Goal: Task Accomplishment & Management: Use online tool/utility

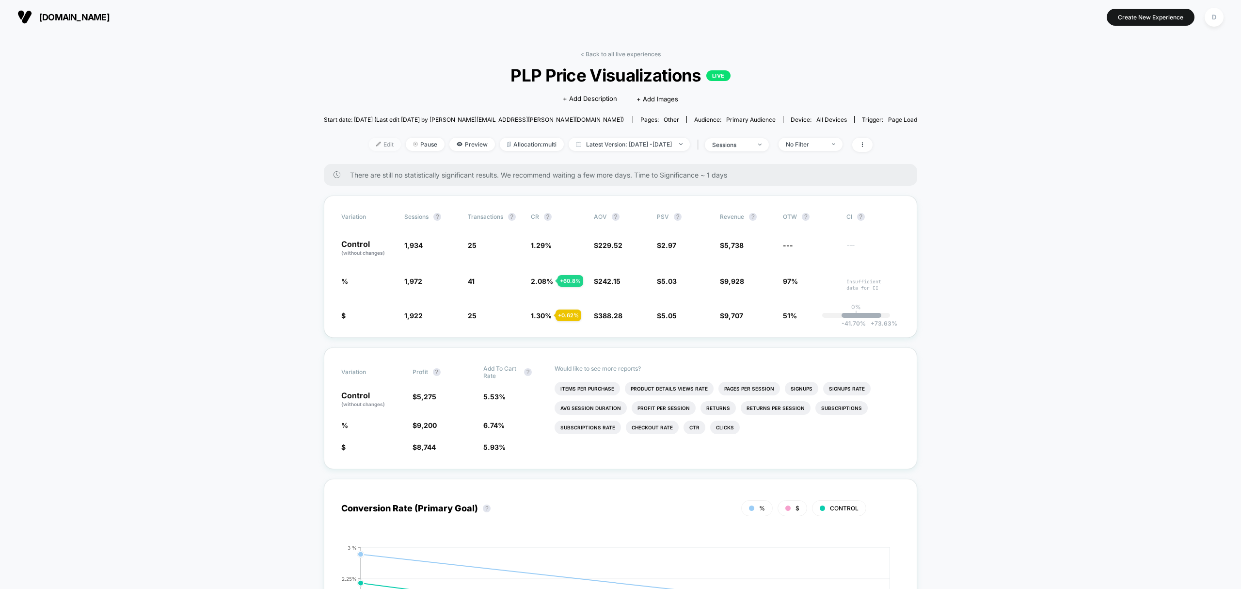
click at [369, 146] on span "Edit" at bounding box center [385, 144] width 32 height 13
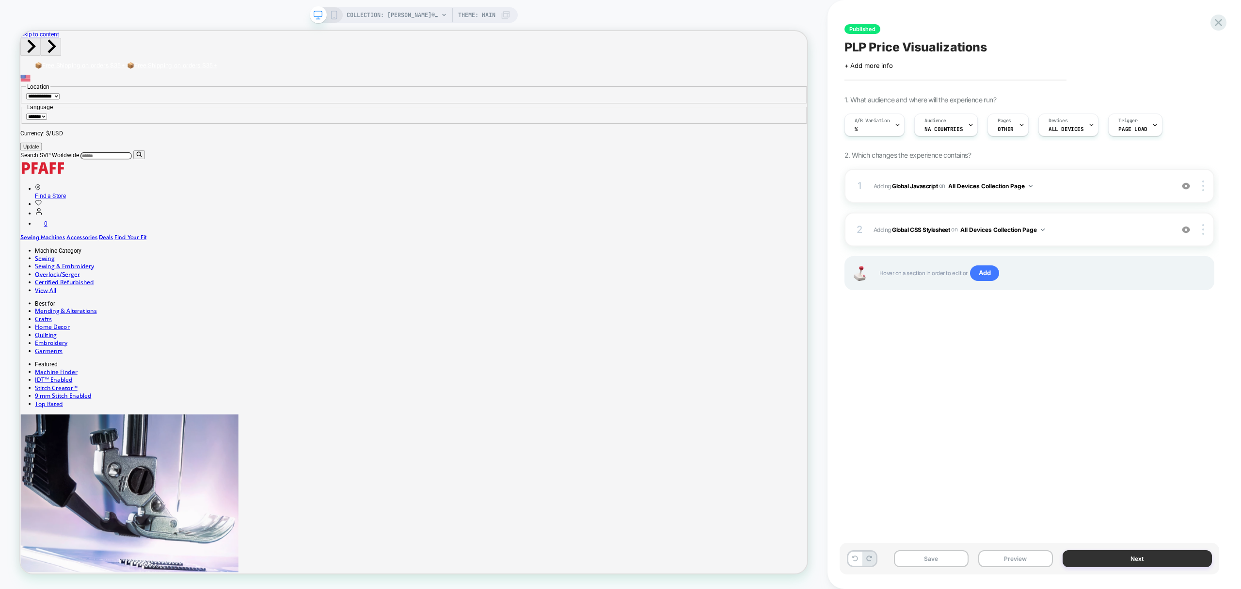
click at [1113, 560] on button "Next" at bounding box center [1137, 558] width 149 height 17
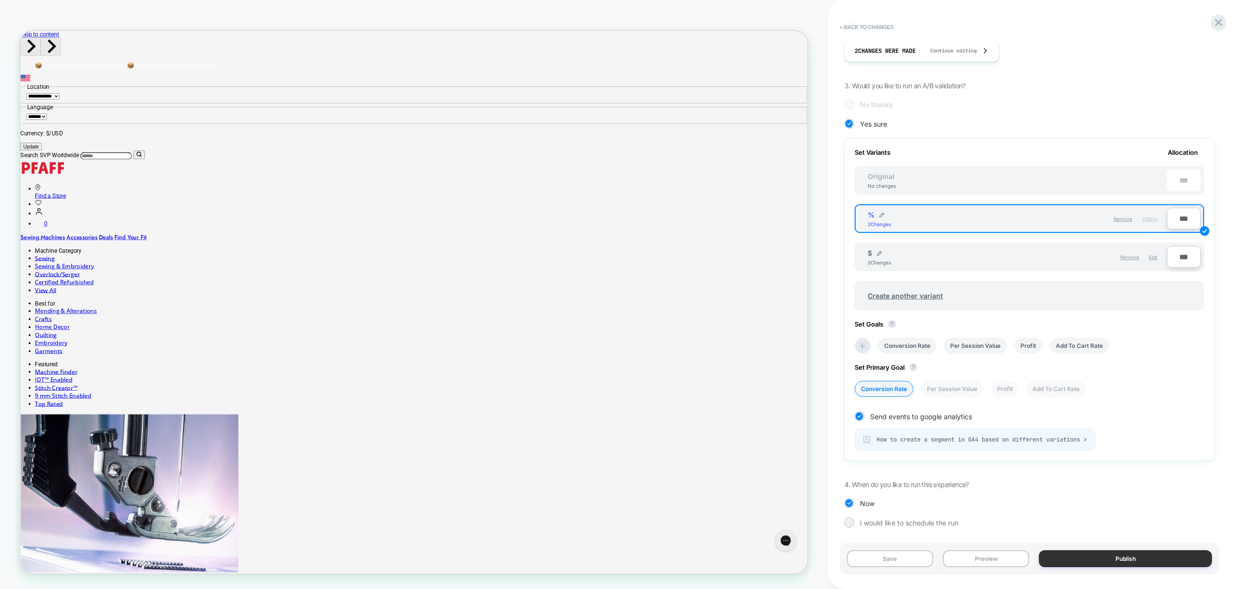
click at [1173, 559] on button "Publish" at bounding box center [1125, 558] width 173 height 17
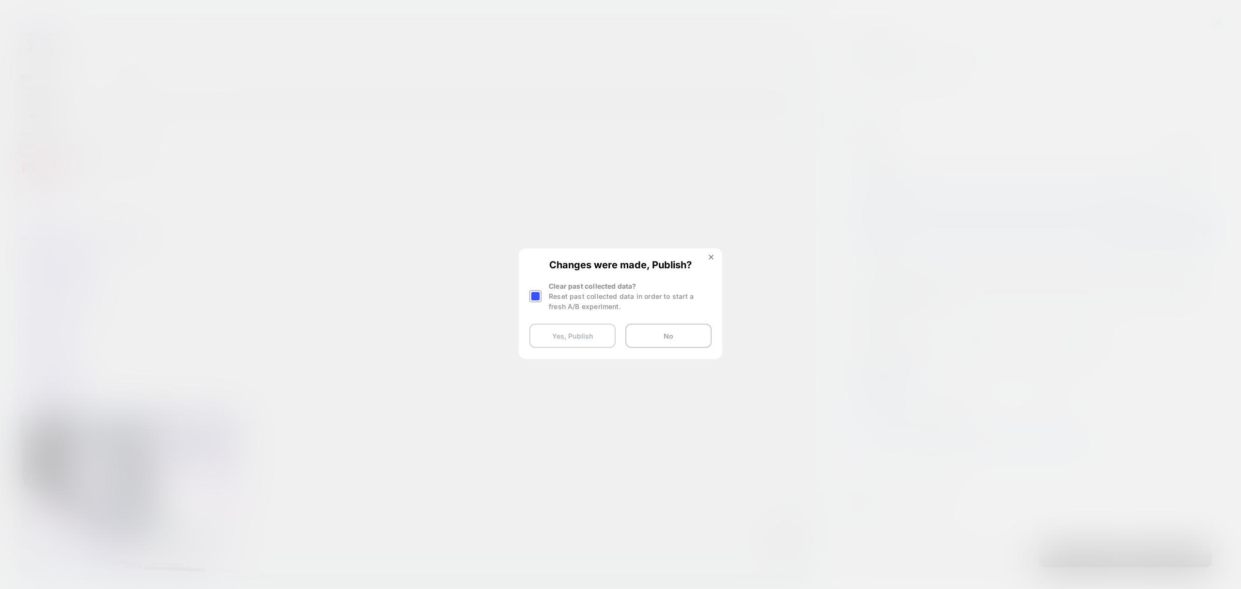
drag, startPoint x: 590, startPoint y: 335, endPoint x: 600, endPoint y: 337, distance: 11.1
click at [590, 336] on button "Yes, Publish" at bounding box center [572, 335] width 86 height 24
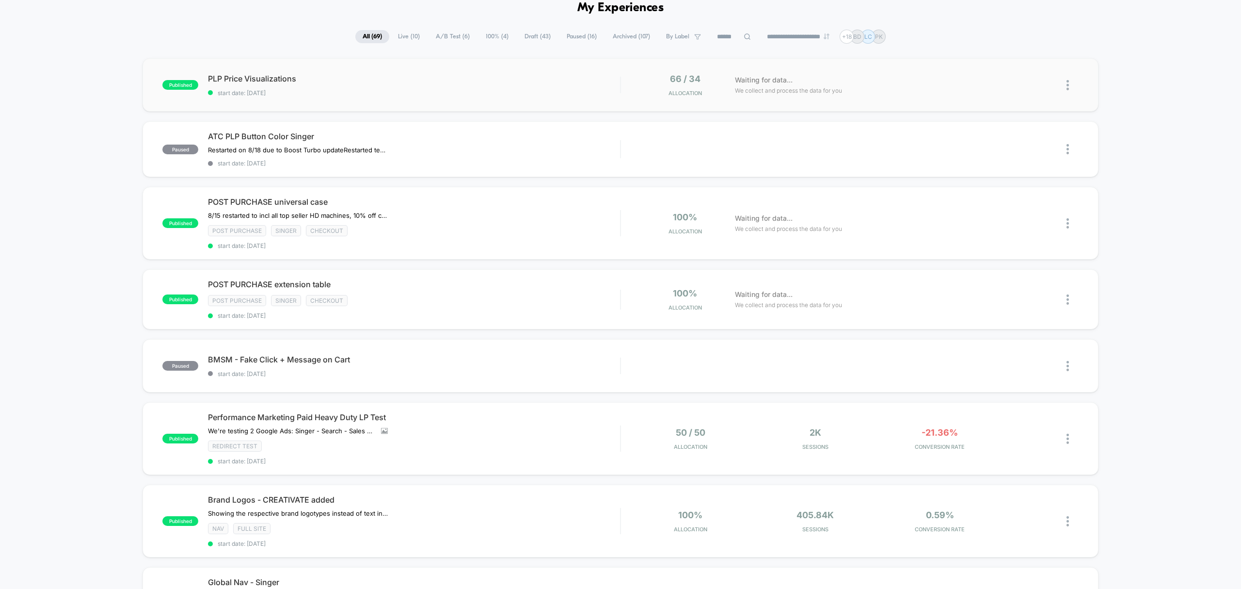
scroll to position [43, 0]
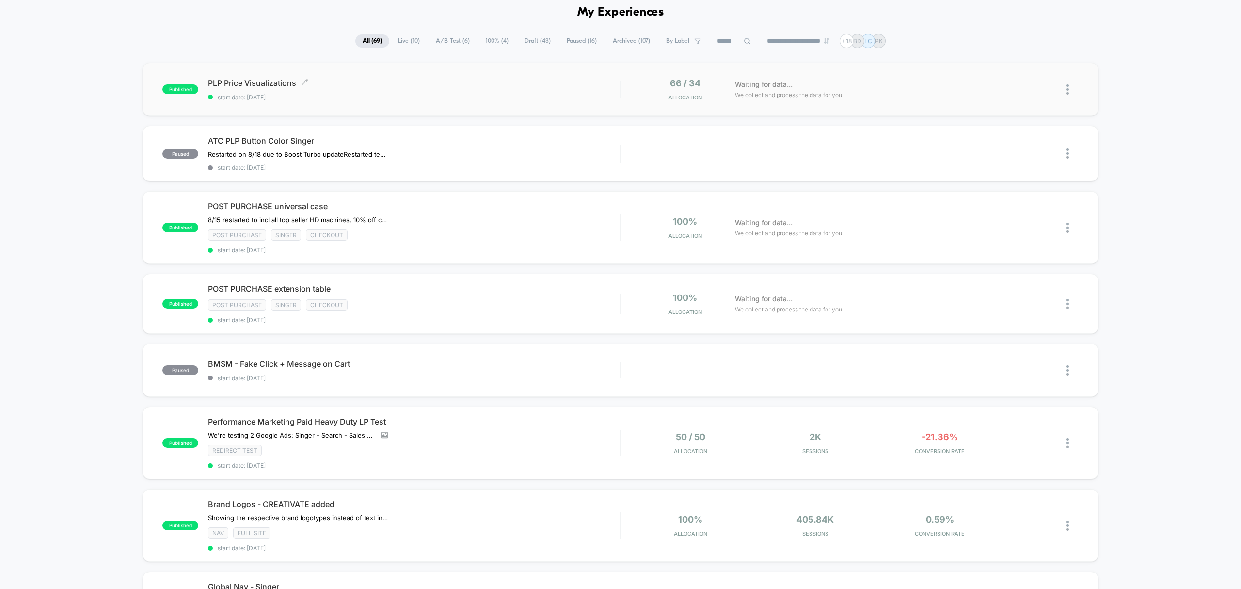
click at [505, 97] on span "start date: [DATE]" at bounding box center [414, 97] width 412 height 7
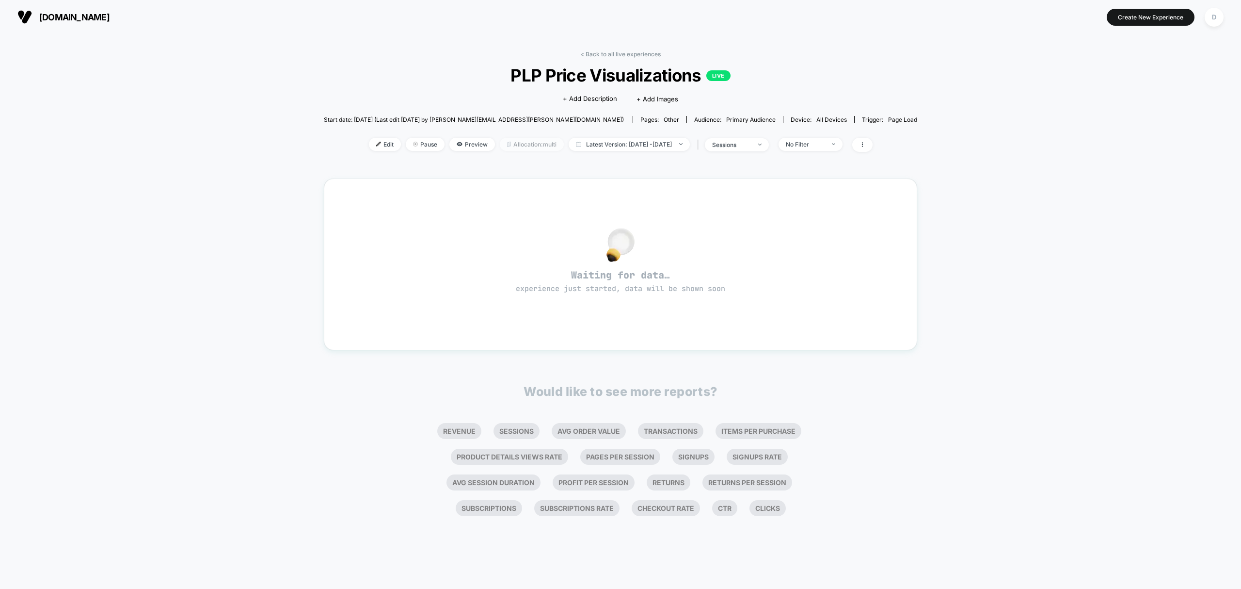
click at [518, 146] on span "Allocation: multi" at bounding box center [532, 144] width 64 height 13
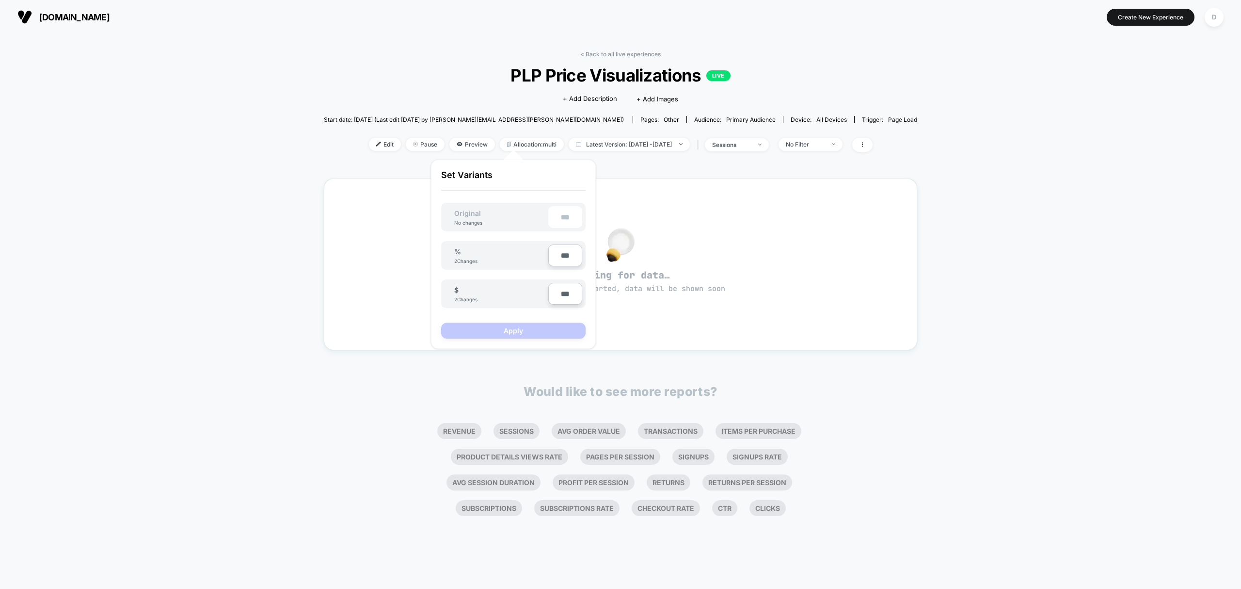
click at [526, 150] on div "Are you sure you want to change the allocation? A new test version will be crea…" at bounding box center [513, 254] width 184 height 208
click at [821, 166] on div "< Back to all live experiences PLP Price Visualizations LIVE Click to edit expe…" at bounding box center [620, 282] width 593 height 477
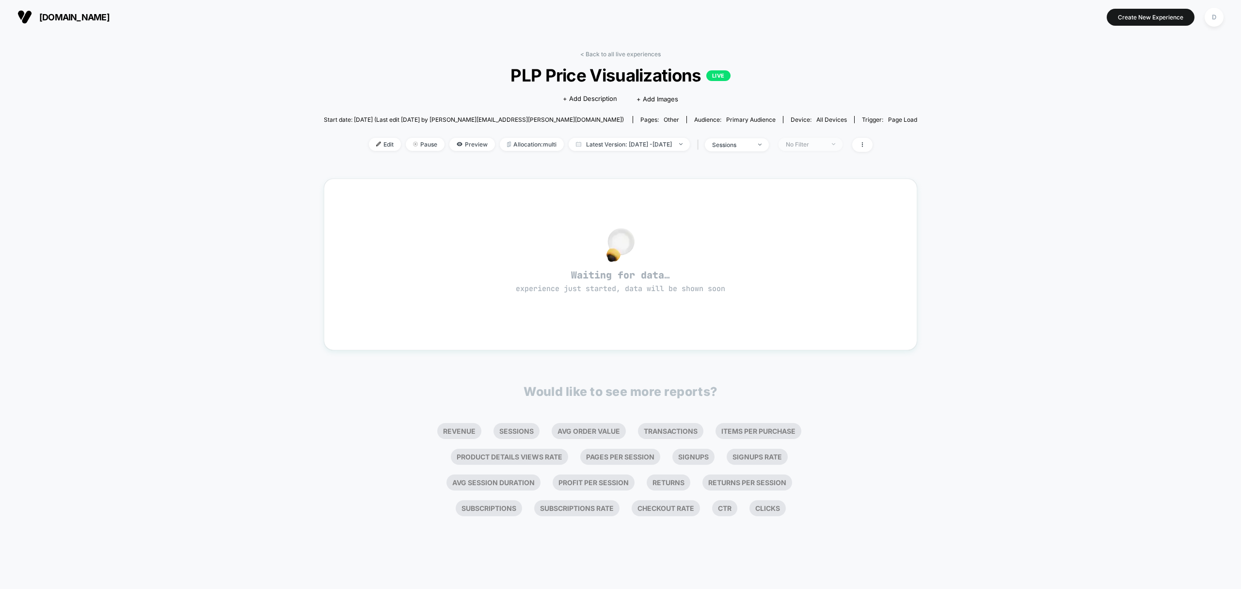
click at [825, 144] on div "No Filter" at bounding box center [805, 144] width 39 height 7
click at [972, 164] on div "< Back to all live experiences PLP Price Visualizations LIVE Click to edit expe…" at bounding box center [620, 311] width 1241 height 555
click at [769, 148] on span "sessions" at bounding box center [737, 144] width 64 height 13
drag, startPoint x: 873, startPoint y: 138, endPoint x: 881, endPoint y: 142, distance: 9.3
click at [873, 142] on div at bounding box center [859, 145] width 25 height 14
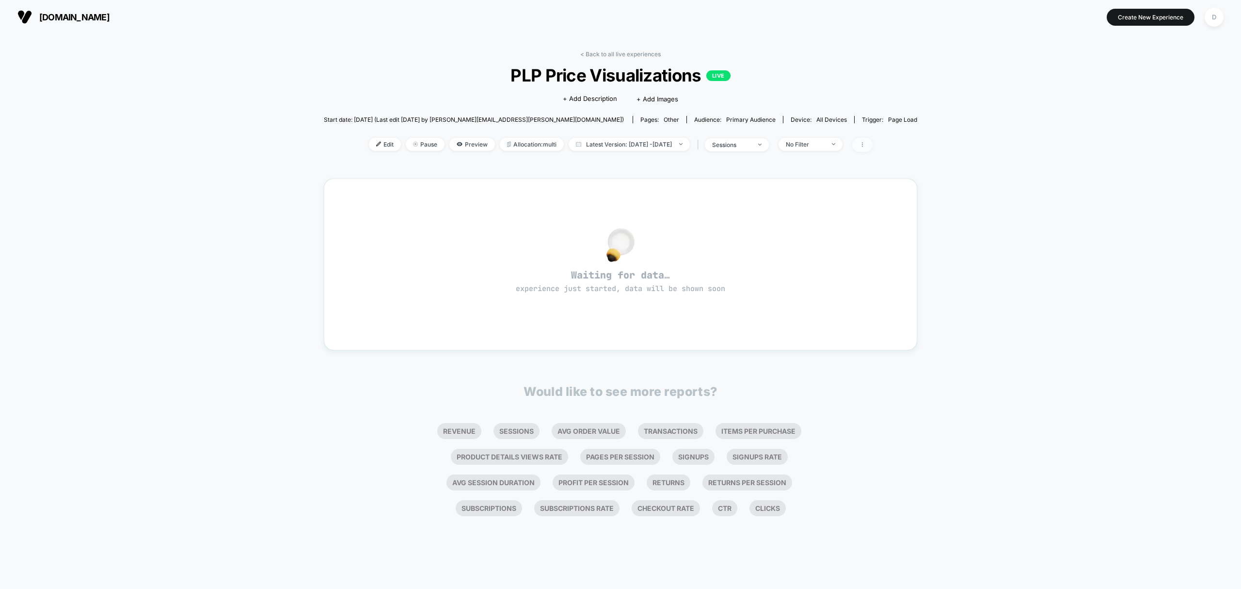
click at [865, 142] on icon at bounding box center [863, 145] width 6 height 6
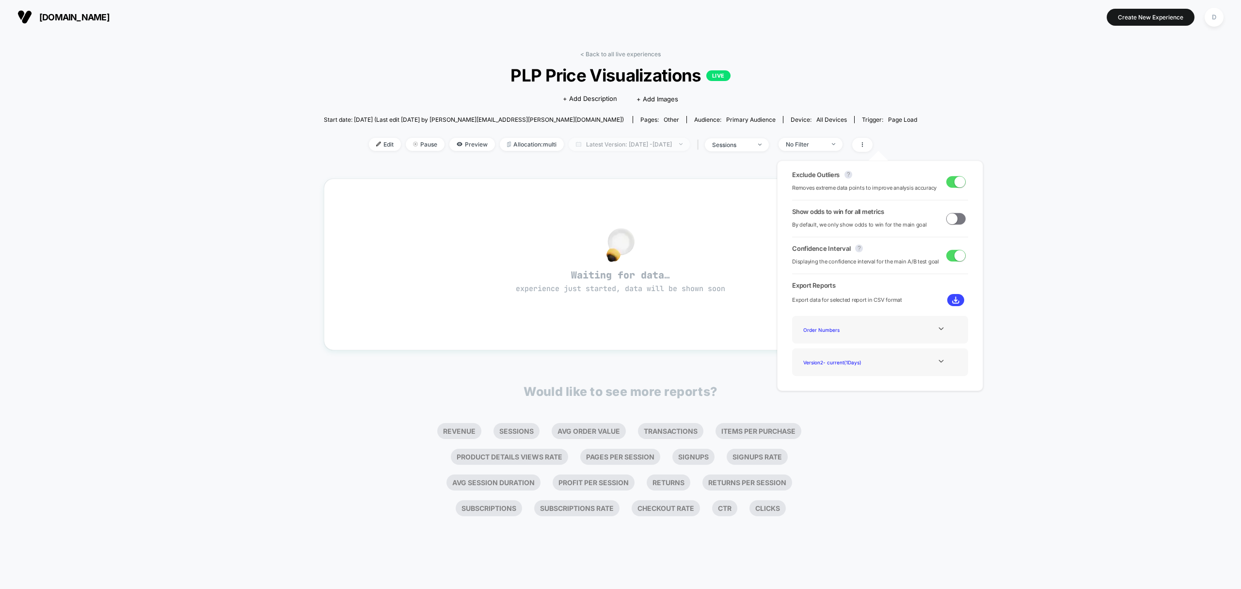
click at [644, 146] on span "Latest Version: [DATE] - [DATE]" at bounding box center [629, 144] width 121 height 13
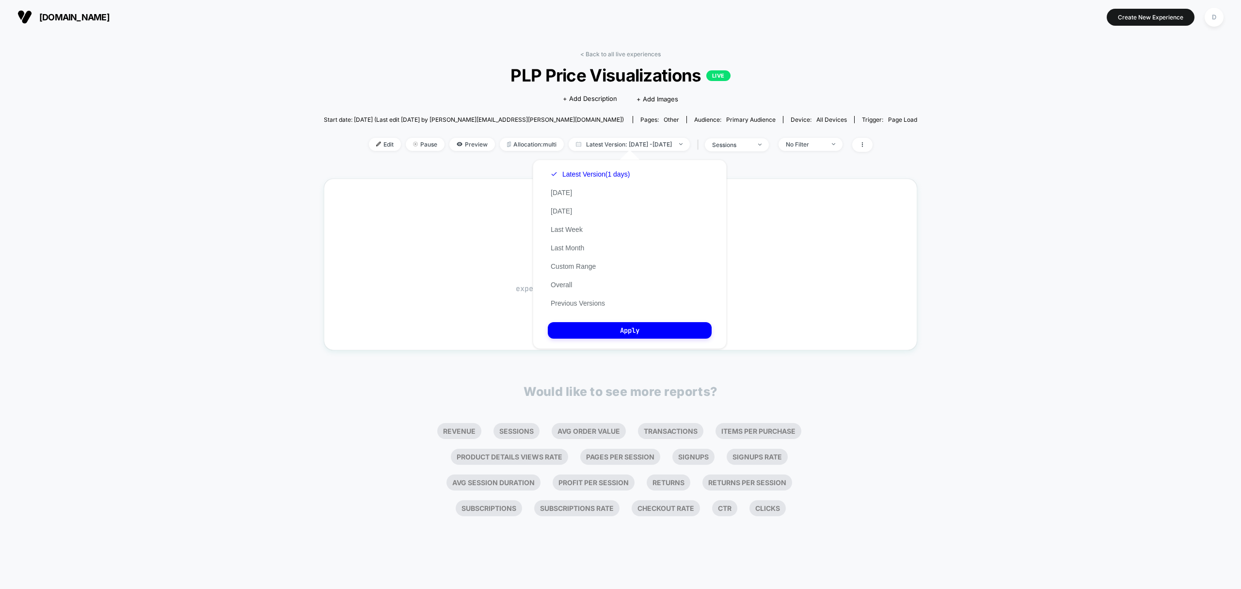
click at [571, 216] on div "Latest Version (1 days) [DATE] [DATE] Last Week Last Month Custom Range Overall…" at bounding box center [590, 238] width 85 height 147
click at [575, 214] on button "[DATE]" at bounding box center [561, 211] width 27 height 9
click at [666, 325] on button "Apply" at bounding box center [630, 330] width 164 height 16
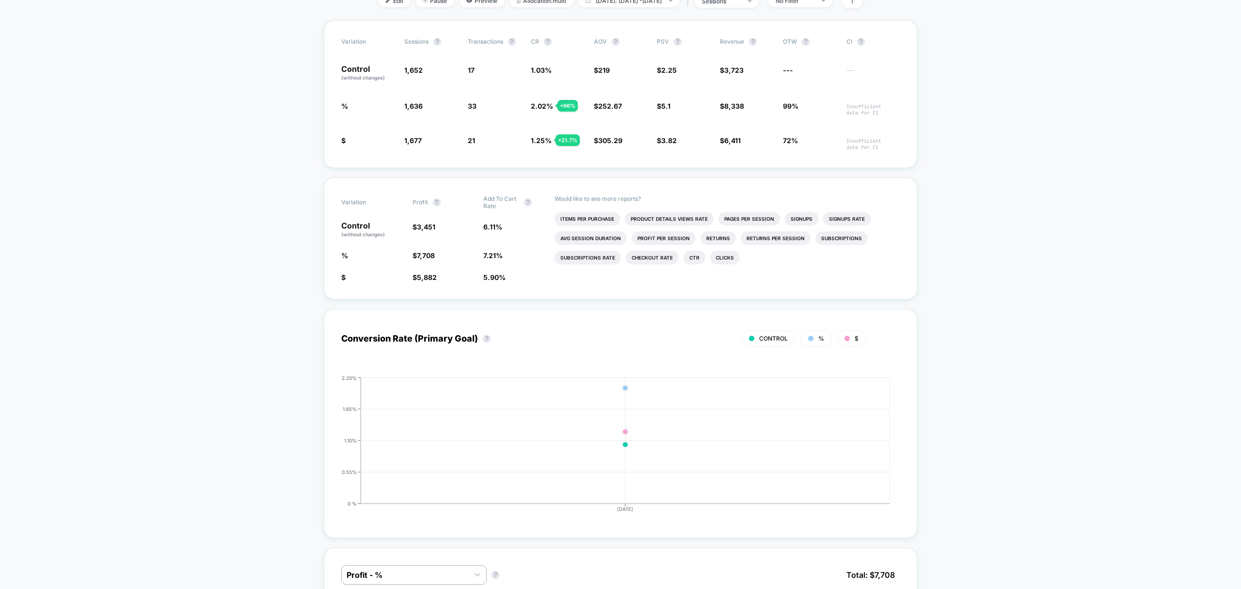
scroll to position [150, 0]
